Goal: Task Accomplishment & Management: Manage account settings

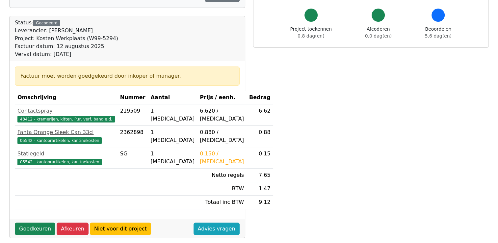
scroll to position [109, 0]
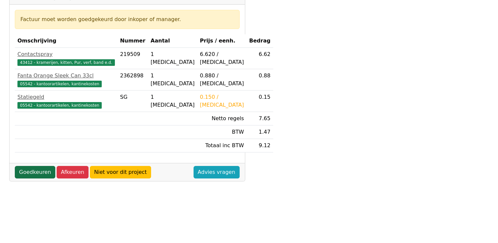
click at [39, 172] on link "Goedkeuren" at bounding box center [35, 172] width 40 height 13
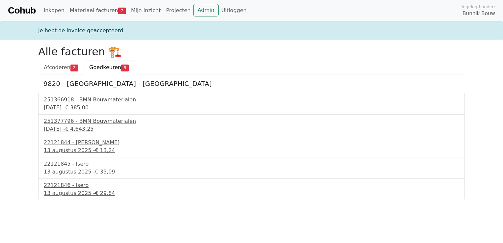
click at [75, 102] on div "251366918 - BMN Bouwmaterialen" at bounding box center [251, 100] width 415 height 8
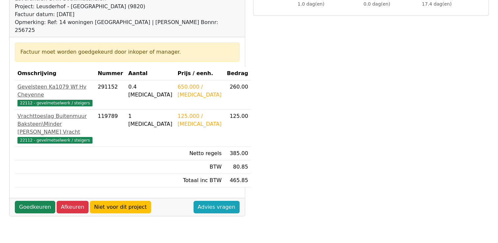
scroll to position [92, 0]
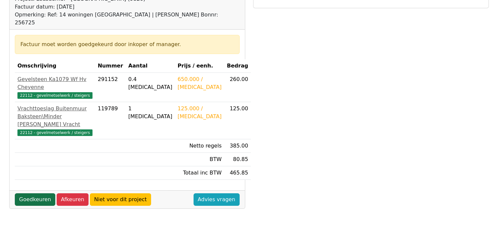
click at [29, 198] on link "Goedkeuren" at bounding box center [35, 199] width 40 height 13
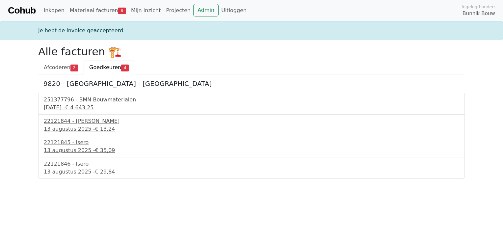
click at [74, 107] on div "4 augustus 2025 - € 4.643,25" at bounding box center [251, 108] width 415 height 8
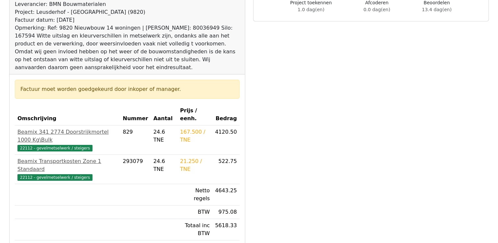
scroll to position [92, 0]
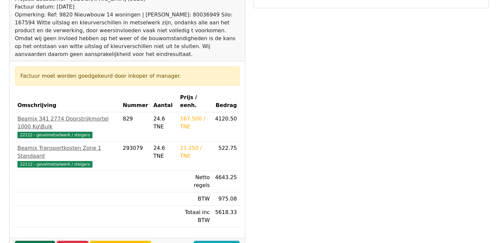
click at [37, 241] on link "Goedkeuren" at bounding box center [35, 247] width 40 height 13
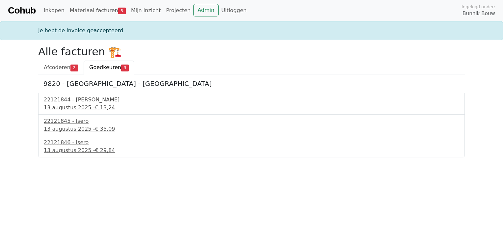
click at [62, 105] on div "[DATE] - € 13,24" at bounding box center [251, 108] width 415 height 8
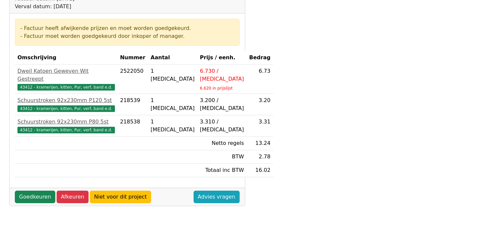
scroll to position [101, 0]
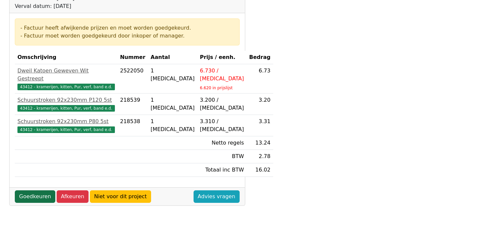
click at [36, 190] on link "Goedkeuren" at bounding box center [35, 196] width 40 height 13
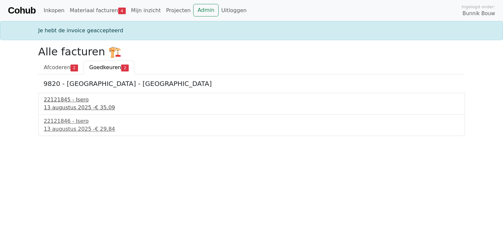
click at [69, 107] on div "13 augustus 2025 - € 35,09" at bounding box center [251, 108] width 415 height 8
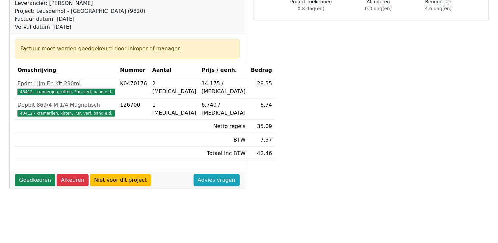
scroll to position [92, 0]
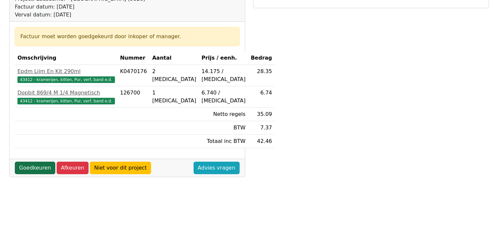
click at [31, 166] on link "Goedkeuren" at bounding box center [35, 168] width 40 height 13
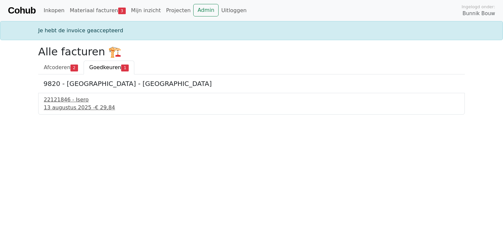
click at [66, 105] on div "13 augustus 2025 - € 29,84" at bounding box center [251, 108] width 415 height 8
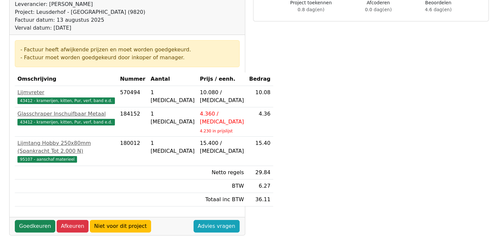
scroll to position [92, 0]
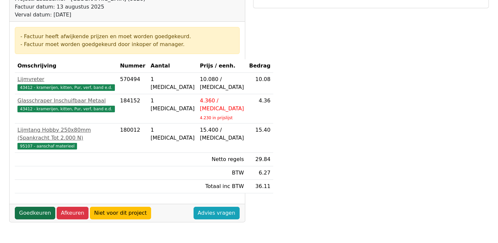
click at [29, 209] on link "Goedkeuren" at bounding box center [35, 213] width 40 height 13
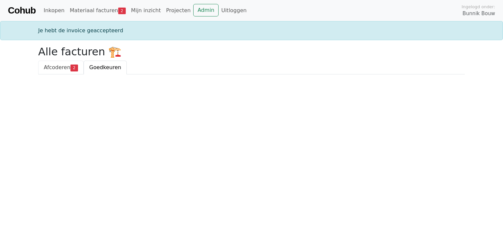
click at [71, 67] on span "2" at bounding box center [74, 67] width 8 height 7
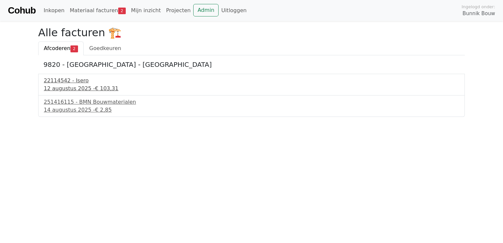
click at [82, 91] on div "[DATE] - € 103,31" at bounding box center [251, 89] width 415 height 8
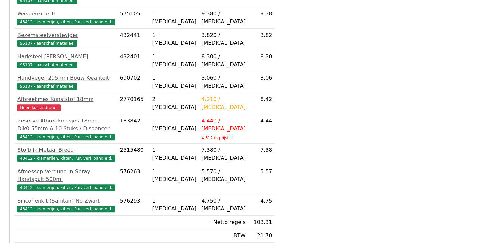
scroll to position [263, 0]
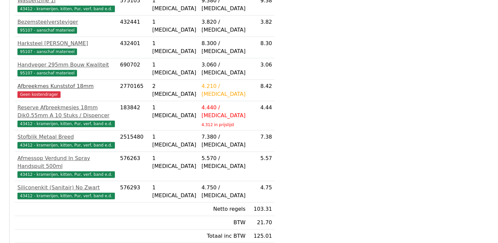
click at [36, 98] on span "Geen kostendrager" at bounding box center [38, 94] width 43 height 7
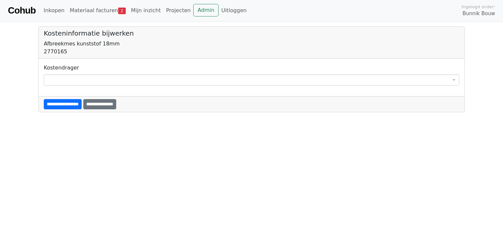
click at [72, 77] on span at bounding box center [251, 79] width 415 height 11
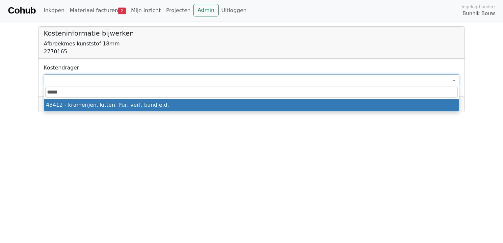
type input "*****"
select select "****"
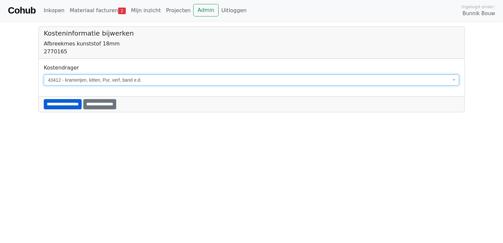
click at [79, 102] on input "**********" at bounding box center [63, 104] width 38 height 10
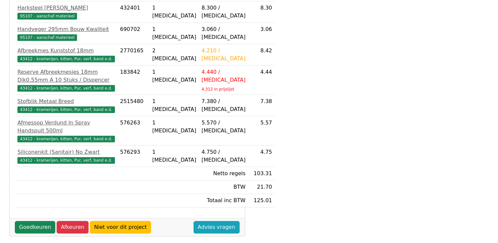
scroll to position [324, 0]
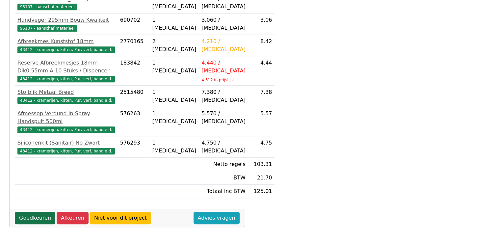
click at [37, 222] on link "Goedkeuren" at bounding box center [35, 218] width 40 height 13
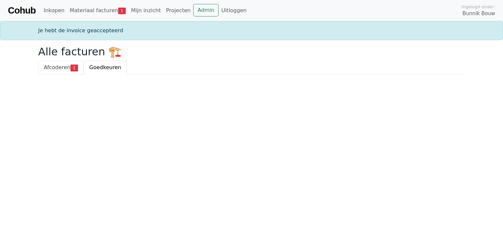
click at [70, 68] on span "1" at bounding box center [74, 67] width 8 height 7
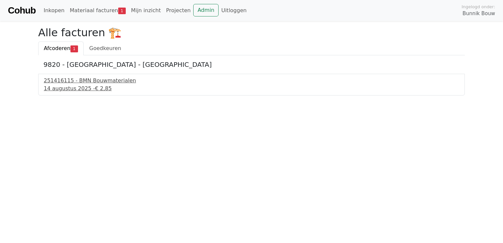
click at [77, 86] on div "14 augustus 2025 - € 2,85" at bounding box center [251, 89] width 415 height 8
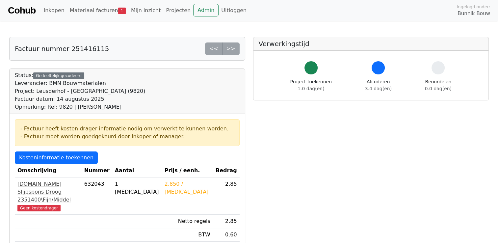
click at [35, 205] on span "Geen kostendrager" at bounding box center [38, 208] width 43 height 7
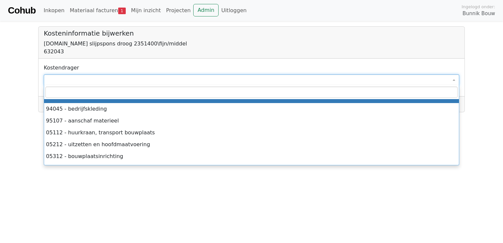
click at [65, 80] on span at bounding box center [251, 79] width 415 height 11
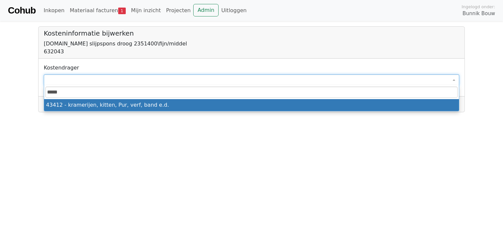
type input "*****"
select select "****"
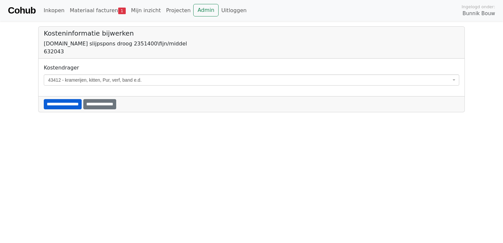
click at [80, 104] on input "**********" at bounding box center [63, 104] width 38 height 10
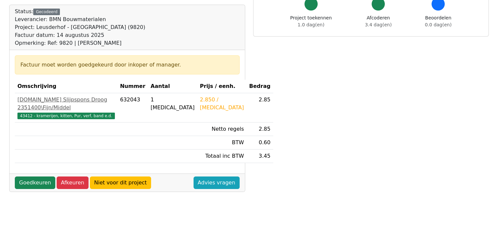
scroll to position [88, 0]
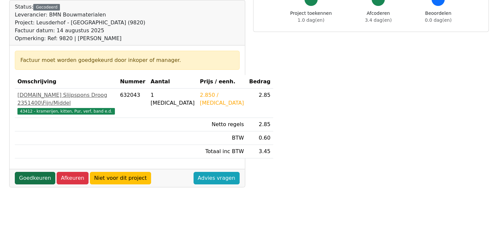
click at [38, 172] on link "Goedkeuren" at bounding box center [35, 178] width 40 height 13
